Goal: Navigation & Orientation: Find specific page/section

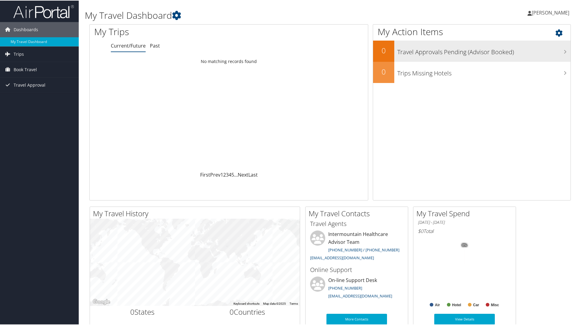
click at [405, 50] on h3 "Travel Approvals Pending (Advisor Booked)" at bounding box center [483, 50] width 173 height 12
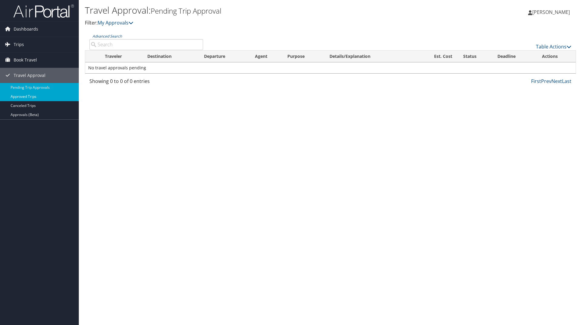
click at [45, 98] on link "Approved Trips" at bounding box center [39, 96] width 79 height 9
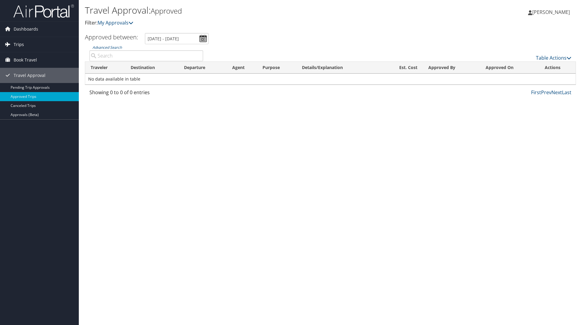
click at [39, 47] on link "Trips" at bounding box center [39, 44] width 79 height 15
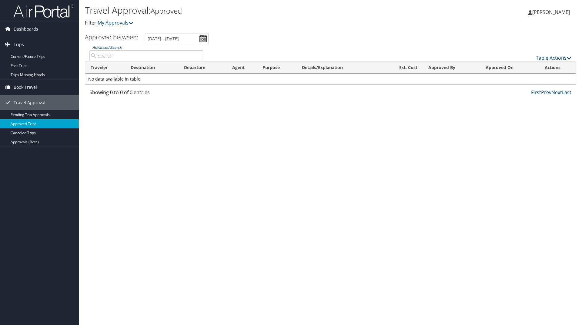
click at [34, 89] on span "Book Travel" at bounding box center [25, 87] width 23 height 15
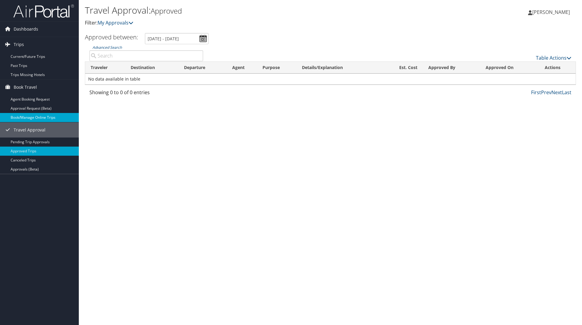
click at [38, 115] on link "Book/Manage Online Trips" at bounding box center [39, 117] width 79 height 9
